Goal: Navigation & Orientation: Find specific page/section

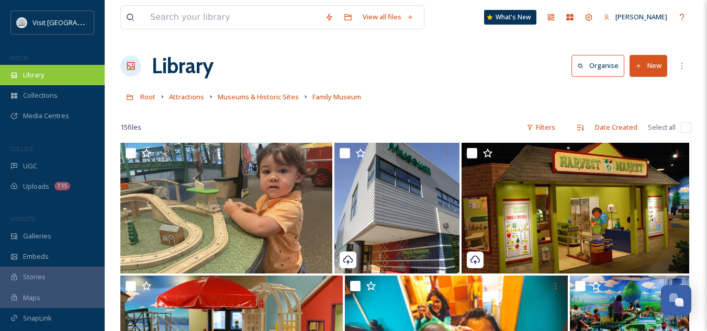
click at [41, 73] on span "Library" at bounding box center [33, 75] width 21 height 10
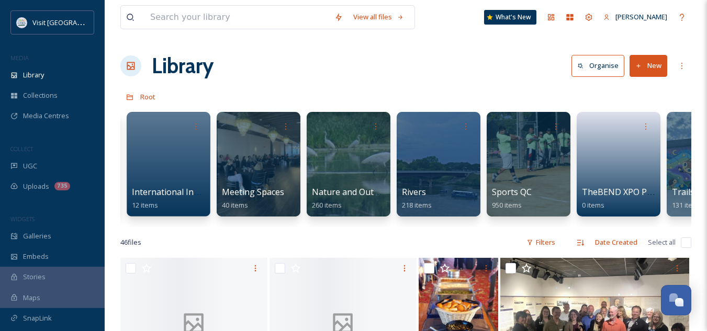
scroll to position [0, 722]
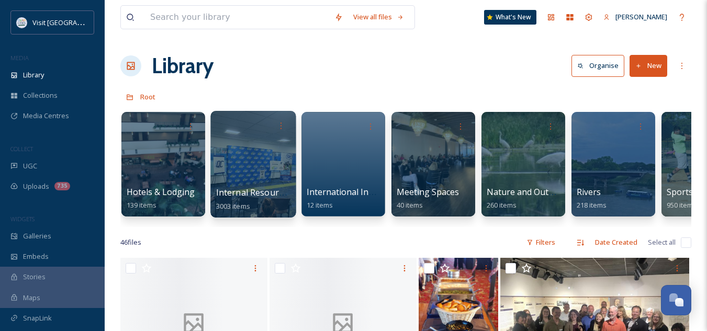
click at [245, 186] on div at bounding box center [252, 164] width 85 height 107
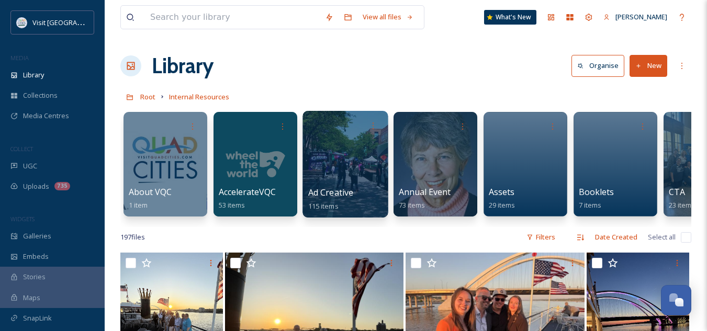
click at [331, 193] on span "Ad Creative" at bounding box center [331, 193] width 46 height 12
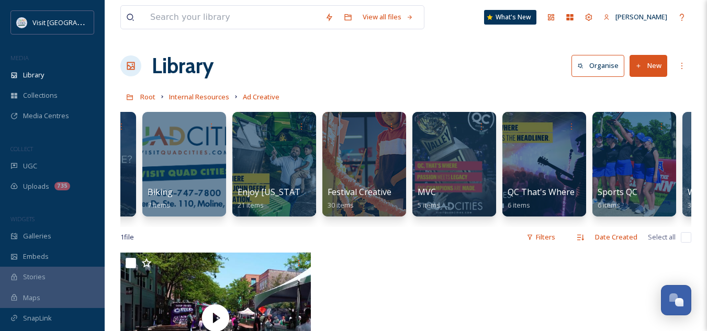
scroll to position [0, 149]
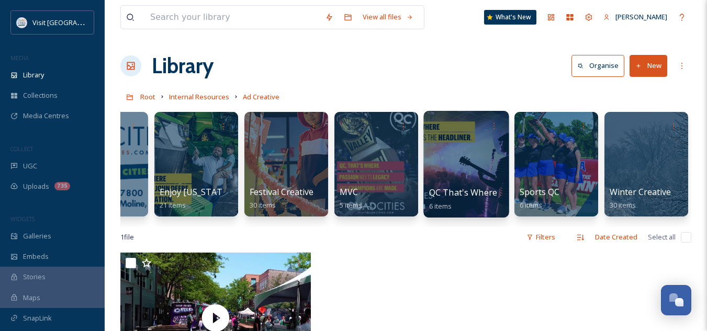
click at [455, 187] on span "QC That's Where" at bounding box center [463, 193] width 69 height 12
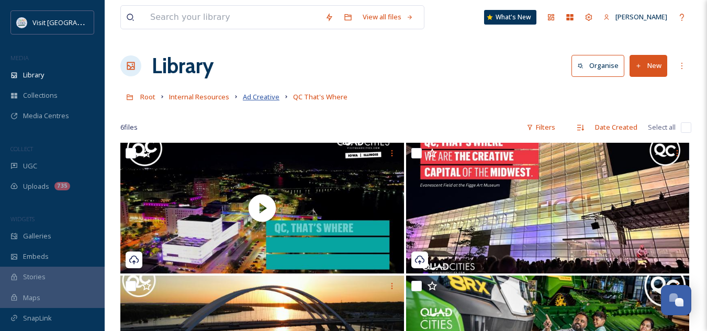
click at [255, 99] on span "Ad Creative" at bounding box center [261, 96] width 37 height 9
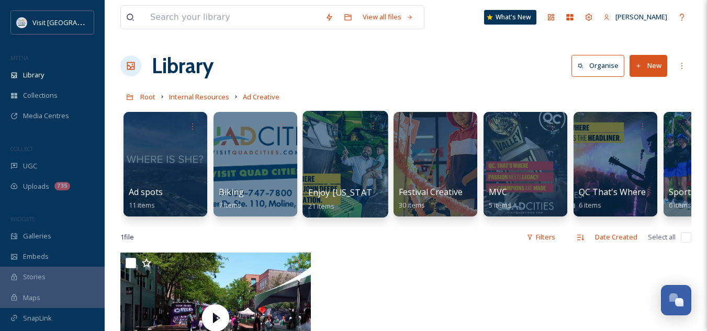
click at [338, 196] on span "Enjoy [US_STATE] sponsored" at bounding box center [366, 193] width 117 height 12
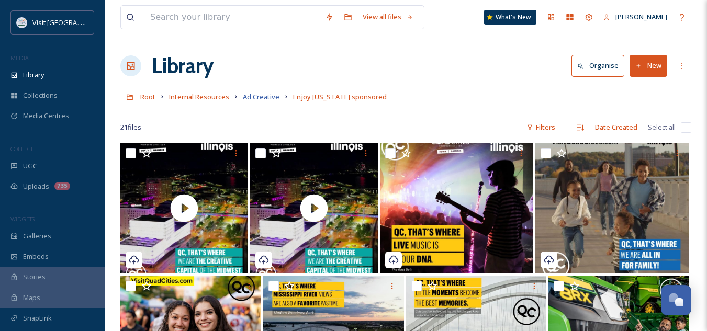
click at [270, 96] on span "Ad Creative" at bounding box center [261, 96] width 37 height 9
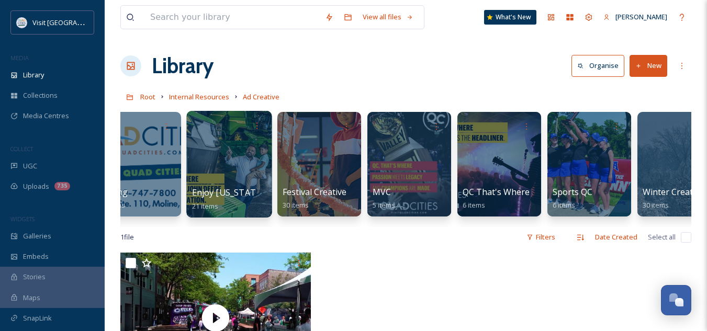
scroll to position [0, 149]
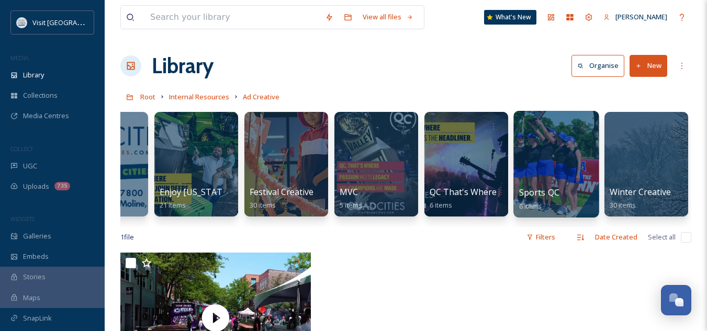
click at [540, 192] on span "Sports QC" at bounding box center [539, 193] width 41 height 12
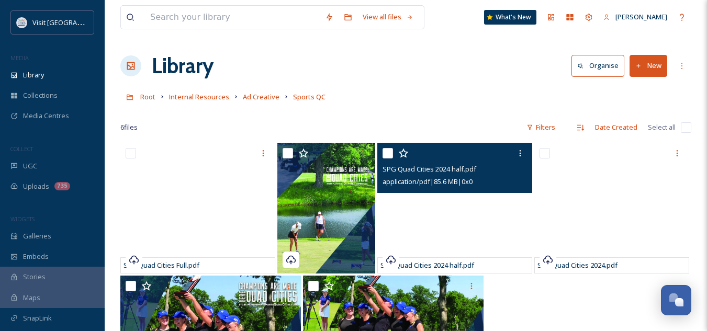
scroll to position [1, 0]
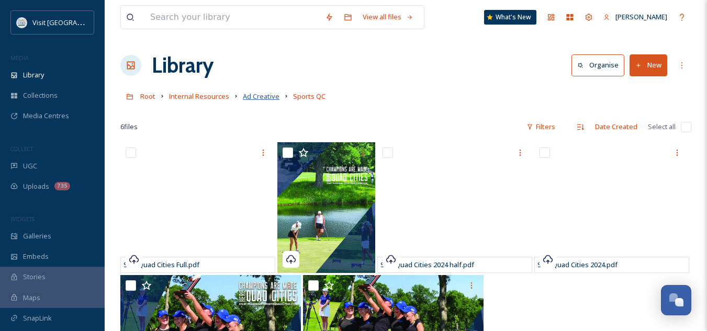
click at [263, 94] on span "Ad Creative" at bounding box center [261, 96] width 37 height 9
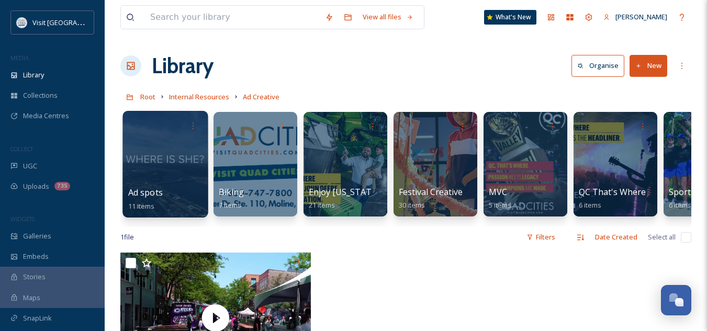
click at [139, 197] on span "Ad spots" at bounding box center [145, 193] width 35 height 12
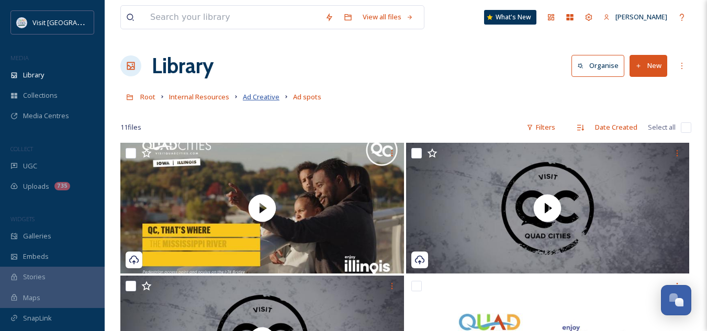
click at [265, 96] on span "Ad Creative" at bounding box center [261, 96] width 37 height 9
